Goal: Navigation & Orientation: Find specific page/section

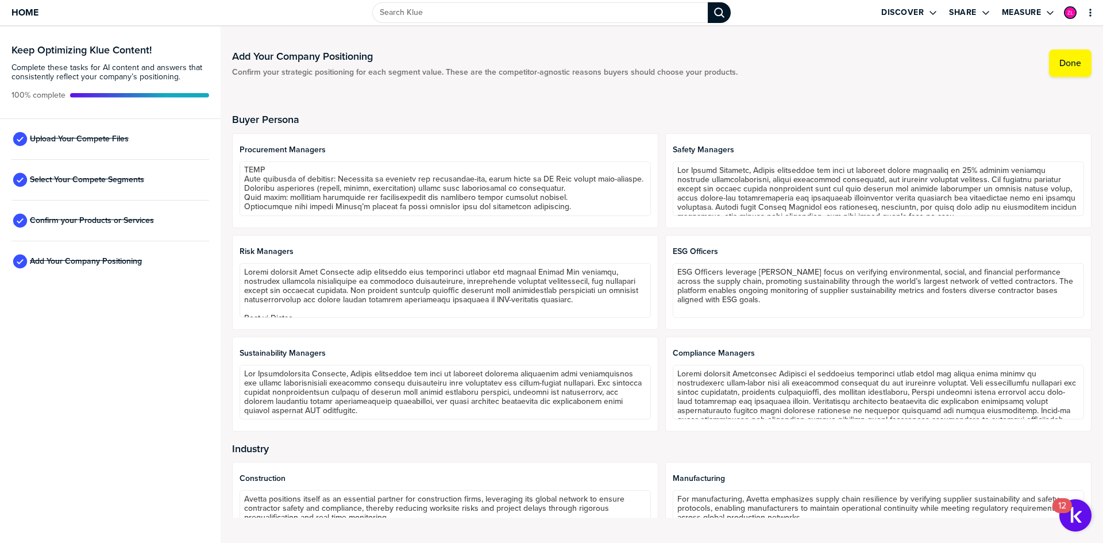
click at [41, 9] on div "Home" at bounding box center [184, 12] width 368 height 25
click at [36, 10] on span "Home" at bounding box center [24, 12] width 27 height 10
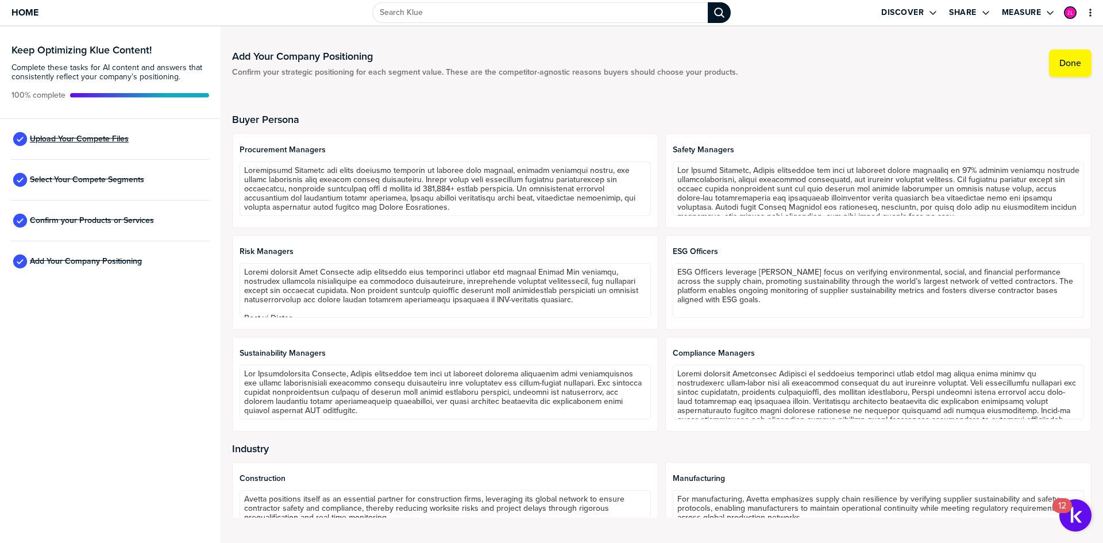
click at [55, 139] on span "Upload Your Compete Files" at bounding box center [79, 138] width 99 height 9
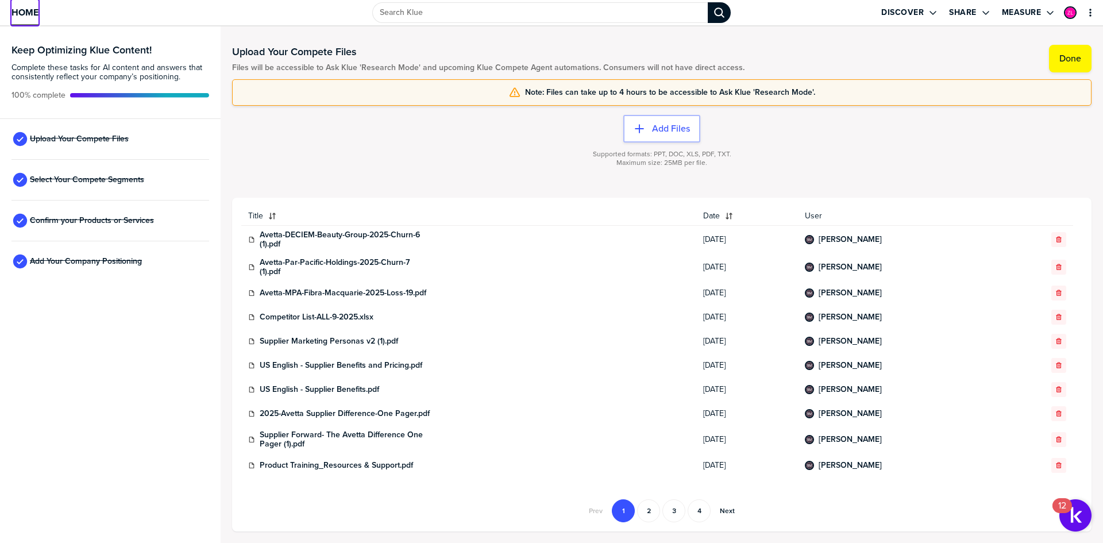
click at [21, 9] on span "Home" at bounding box center [24, 12] width 27 height 10
